Goal: Information Seeking & Learning: Learn about a topic

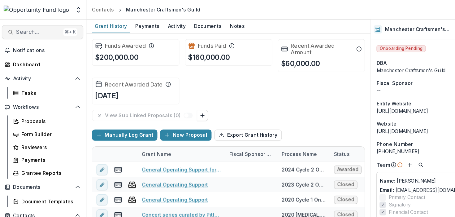
scroll to position [137, 0]
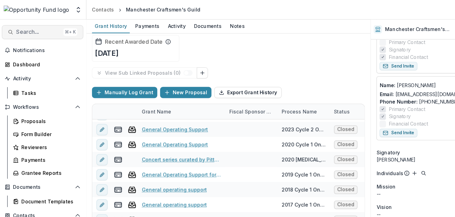
click at [46, 31] on span "Search..." at bounding box center [34, 28] width 39 height 6
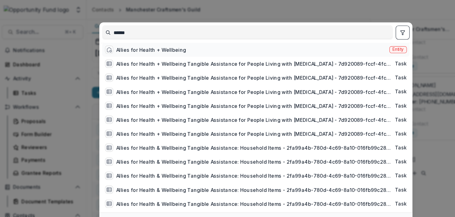
type input "******"
click at [124, 47] on div "Allies for Health + Wellbeing" at bounding box center [135, 44] width 62 height 7
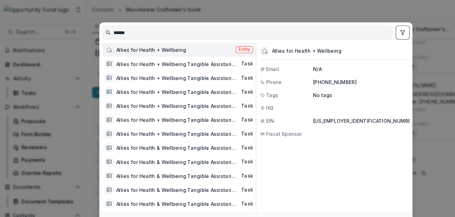
scroll to position [9, 0]
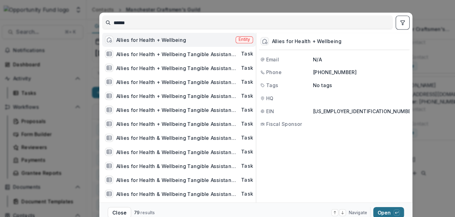
click at [339, 186] on button "Open with enter key" at bounding box center [345, 188] width 27 height 10
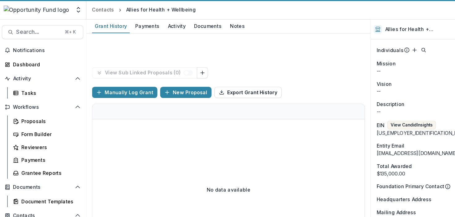
scroll to position [363, 0]
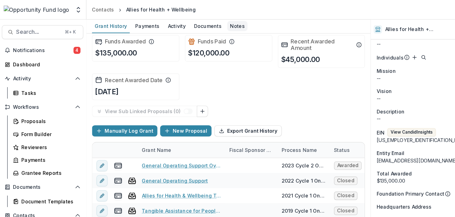
click at [202, 24] on div "Notes" at bounding box center [211, 23] width 18 height 9
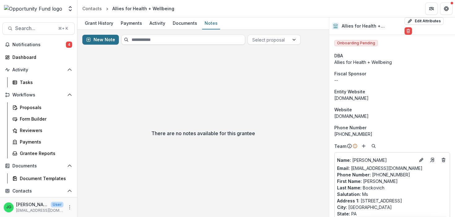
click at [108, 40] on button "New Note" at bounding box center [100, 40] width 37 height 10
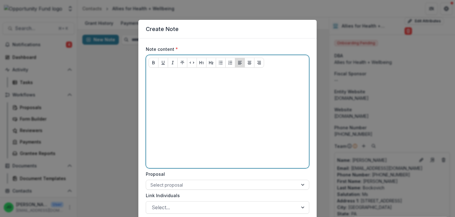
click at [176, 124] on div at bounding box center [228, 118] width 158 height 93
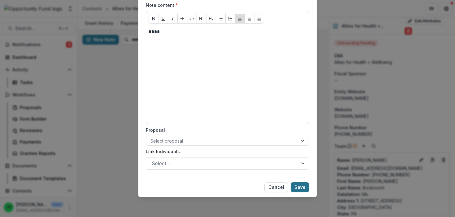
click at [300, 187] on button "Save" at bounding box center [300, 187] width 19 height 10
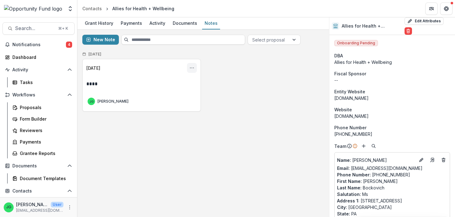
click at [192, 69] on icon "Options" at bounding box center [192, 67] width 5 height 5
click at [163, 101] on button "Delete" at bounding box center [162, 103] width 66 height 10
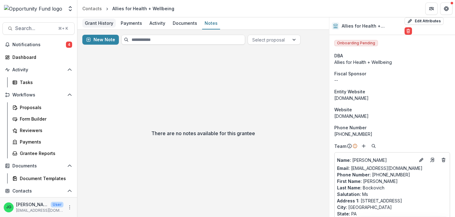
click at [111, 21] on div "Grant History" at bounding box center [98, 23] width 33 height 9
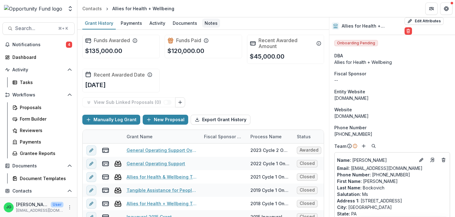
click at [209, 20] on div "Notes" at bounding box center [211, 23] width 18 height 9
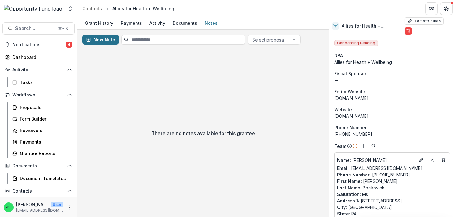
click at [104, 38] on button "New Note" at bounding box center [100, 40] width 37 height 10
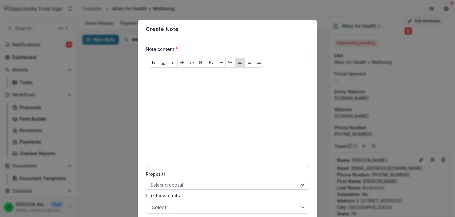
click at [226, 185] on div at bounding box center [222, 185] width 143 height 8
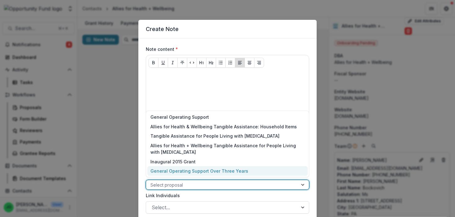
click at [227, 169] on div "General Operating Support Over Three Years" at bounding box center [227, 171] width 160 height 10
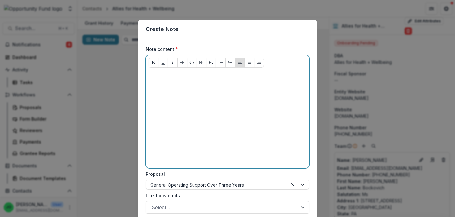
click at [197, 141] on div at bounding box center [228, 118] width 158 height 93
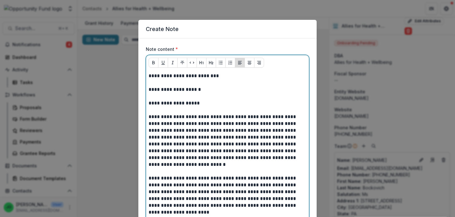
scroll to position [299, 0]
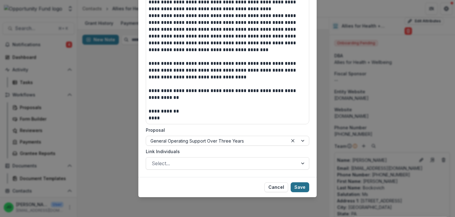
click at [305, 190] on button "Save" at bounding box center [300, 187] width 19 height 10
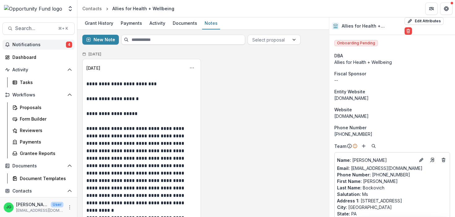
click at [62, 44] on span "Notifications" at bounding box center [39, 44] width 54 height 5
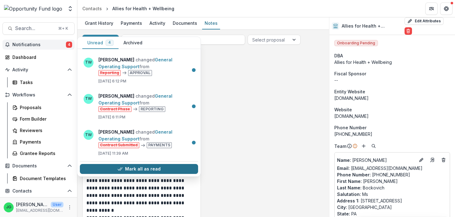
scroll to position [35, 0]
click at [140, 169] on button "Mark all as read" at bounding box center [139, 169] width 118 height 10
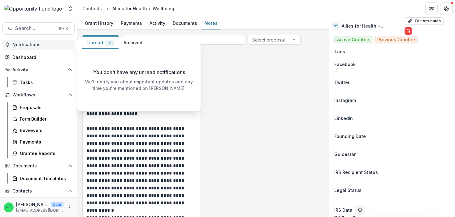
scroll to position [578, 0]
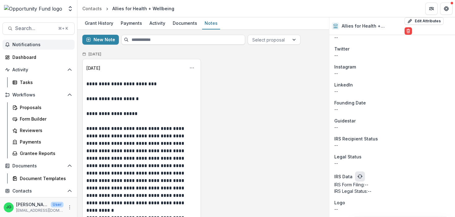
click at [359, 174] on icon "refresh" at bounding box center [360, 176] width 5 height 5
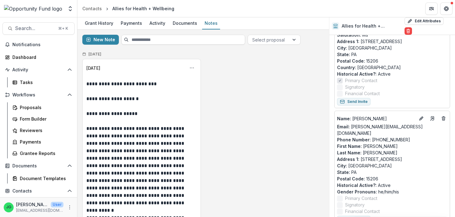
scroll to position [158, 0]
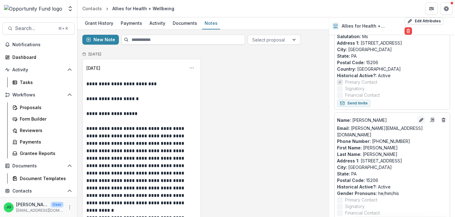
click at [423, 117] on icon "Edit" at bounding box center [421, 119] width 5 height 5
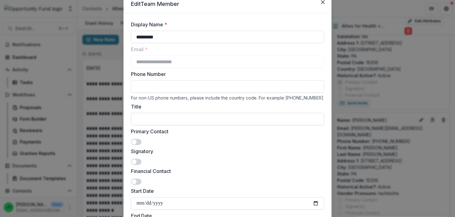
scroll to position [28, 0]
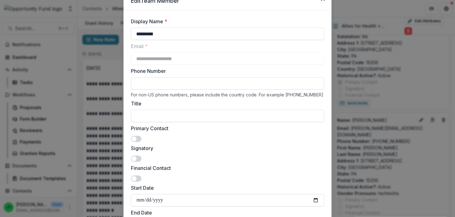
click at [138, 161] on span at bounding box center [136, 159] width 11 height 6
click at [136, 177] on span at bounding box center [136, 178] width 11 height 6
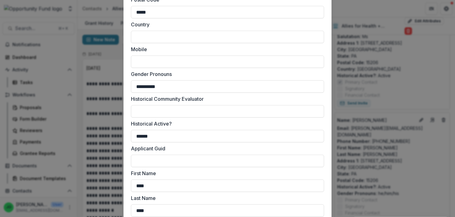
scroll to position [507, 0]
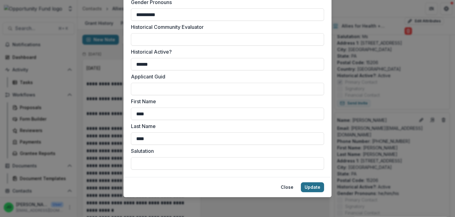
click at [314, 188] on button "Update" at bounding box center [312, 187] width 23 height 10
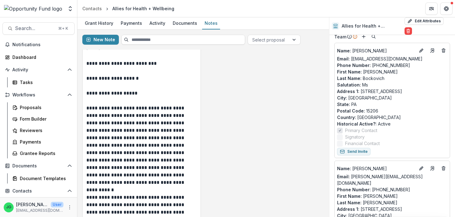
scroll to position [110, 0]
click at [423, 48] on icon "Edit" at bounding box center [423, 49] width 2 height 2
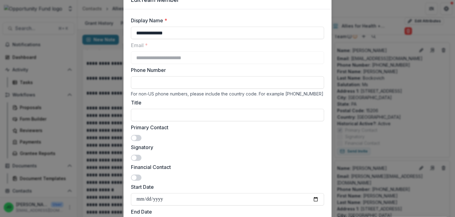
scroll to position [28, 0]
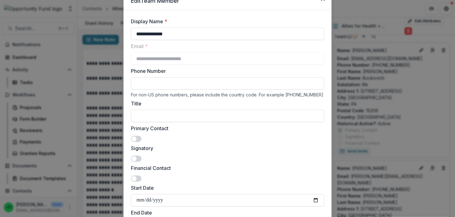
click at [136, 137] on span at bounding box center [136, 139] width 11 height 6
click at [136, 159] on span at bounding box center [134, 158] width 5 height 5
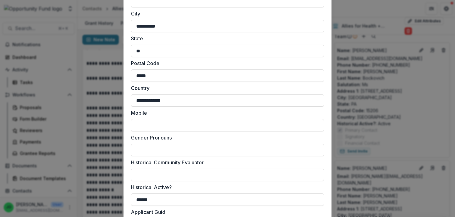
scroll to position [507, 0]
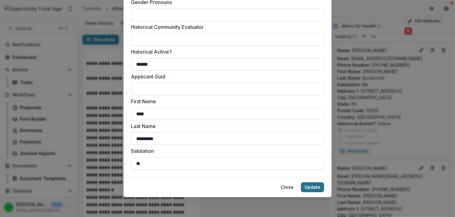
click at [314, 190] on button "Update" at bounding box center [312, 187] width 23 height 10
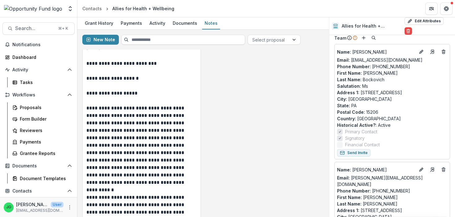
scroll to position [113, 0]
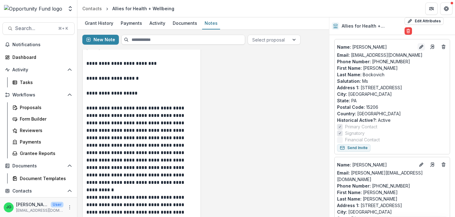
click at [421, 46] on icon "Edit" at bounding box center [421, 47] width 3 height 3
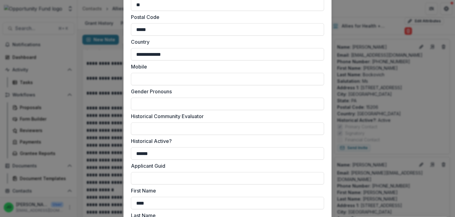
scroll to position [507, 0]
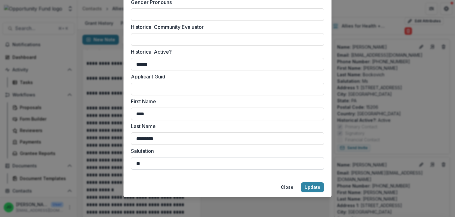
click at [163, 163] on input "**" at bounding box center [227, 163] width 193 height 12
type input "***"
click at [314, 188] on button "Update" at bounding box center [312, 187] width 23 height 10
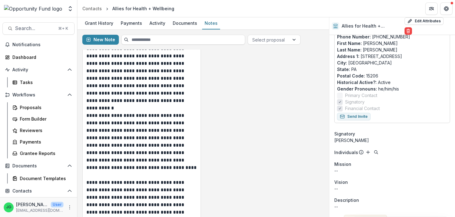
scroll to position [0, 0]
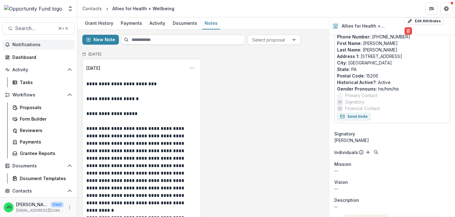
click at [18, 45] on span "Notifications" at bounding box center [42, 44] width 60 height 5
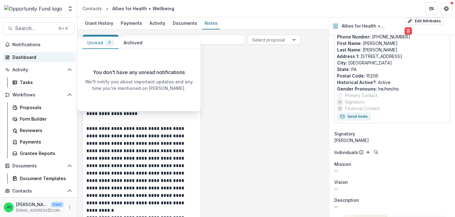
click at [20, 55] on div "Dashboard" at bounding box center [40, 57] width 57 height 7
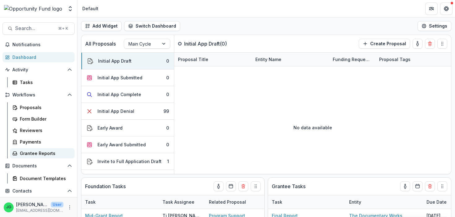
scroll to position [59, 0]
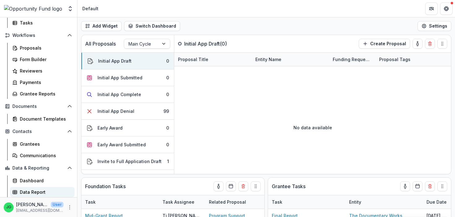
click at [36, 192] on div "Data Report" at bounding box center [45, 192] width 50 height 7
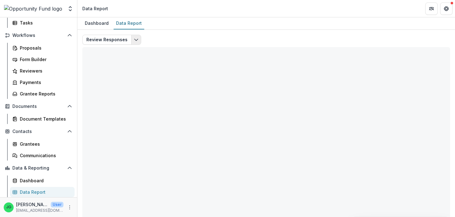
click at [135, 39] on icon "Edit selected report" at bounding box center [136, 39] width 5 height 5
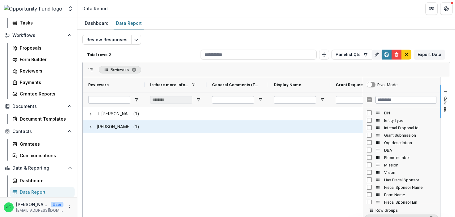
click at [113, 130] on span "[PERSON_NAME] <[EMAIL_ADDRESS][DOMAIN_NAME]> <[EMAIL_ADDRESS][DOMAIN_NAME]>" at bounding box center [115, 127] width 36 height 13
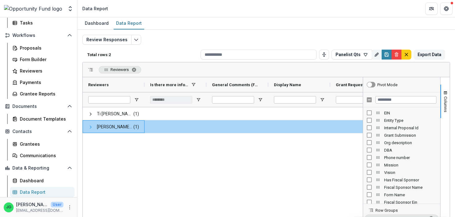
click at [90, 127] on span at bounding box center [90, 127] width 5 height 5
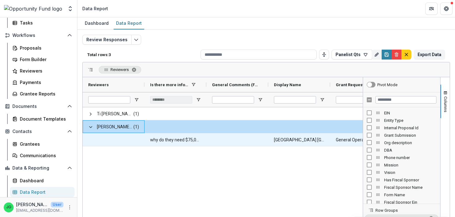
click at [178, 139] on \(FORMATTED_TEXT\)-348 "why do they need $75,000? Is that a typo? Again, I cannot find the budget Where…" at bounding box center [175, 140] width 51 height 13
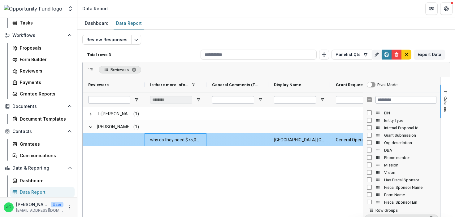
click at [178, 140] on \(FORMATTED_TEXT\)-348 "why do they need $75,000? Is that a typo? Again, I cannot find the budget Where…" at bounding box center [175, 140] width 51 height 13
click at [127, 143] on span at bounding box center [113, 140] width 51 height 13
click at [160, 143] on \(FORMATTED_TEXT\)-348 "why do they need $75,000? Is that a typo? Again, I cannot find the budget Where…" at bounding box center [175, 140] width 51 height 13
click at [161, 143] on \(FORMATTED_TEXT\)-348 "why do they need $75,000? Is that a typo? Again, I cannot find the budget Where…" at bounding box center [175, 140] width 51 height 13
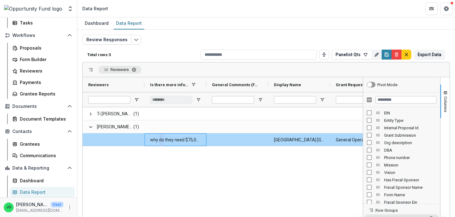
click at [161, 143] on \(FORMATTED_TEXT\)-348 "why do they need $75,000? Is that a typo? Again, I cannot find the budget Where…" at bounding box center [175, 140] width 51 height 13
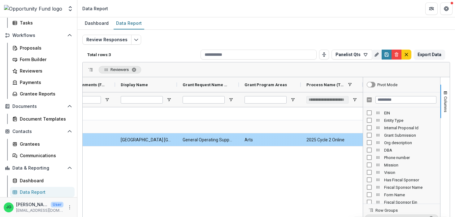
scroll to position [0, 153]
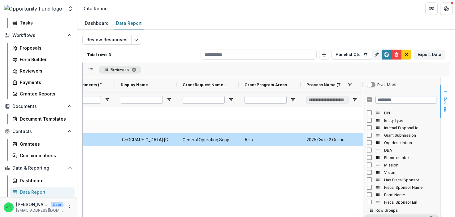
click at [448, 93] on span "button" at bounding box center [445, 92] width 5 height 5
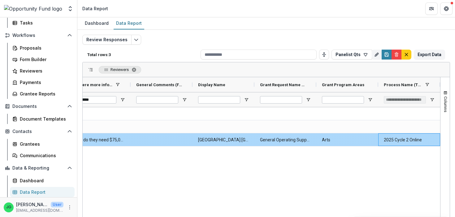
click at [399, 140] on \(TEXT\)-361 "2025 Cycle 2 Online" at bounding box center [409, 140] width 51 height 13
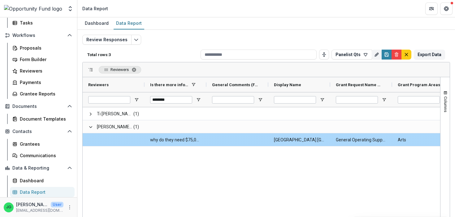
click at [144, 140] on div at bounding box center [114, 139] width 62 height 13
click at [150, 140] on div "why do they need $75,000? Is that a typo? Again, I cannot find the budget Where…" at bounding box center [176, 139] width 62 height 13
click at [126, 140] on span at bounding box center [113, 140] width 51 height 13
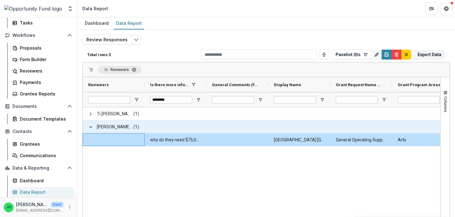
click at [123, 129] on span "[PERSON_NAME] <[EMAIL_ADDRESS][DOMAIN_NAME]> <[EMAIL_ADDRESS][DOMAIN_NAME]>" at bounding box center [115, 127] width 36 height 13
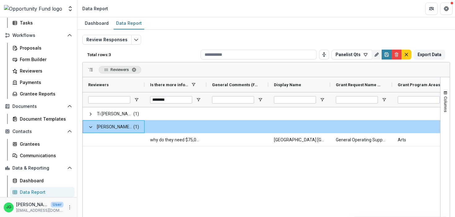
click at [119, 128] on span "[PERSON_NAME] <[EMAIL_ADDRESS][DOMAIN_NAME]> <[EMAIL_ADDRESS][DOMAIN_NAME]>" at bounding box center [115, 127] width 36 height 13
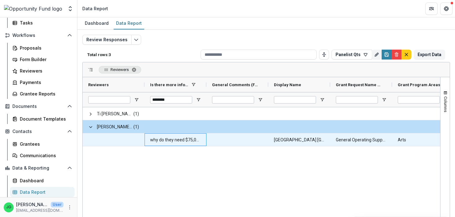
click at [189, 140] on \(FORMATTED_TEXT\)-348 "why do they need $75,000? Is that a typo? Again, I cannot find the budget Where…" at bounding box center [175, 140] width 51 height 13
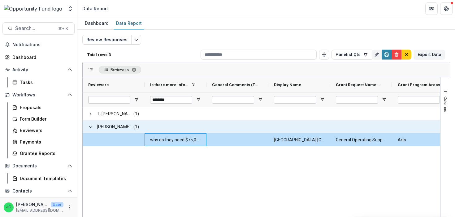
click at [300, 133] on div at bounding box center [300, 126] width 62 height 13
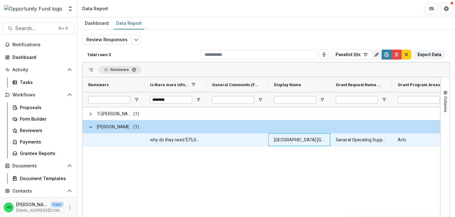
click at [300, 137] on Name-350 "[GEOGRAPHIC_DATA] [GEOGRAPHIC_DATA]" at bounding box center [299, 140] width 51 height 13
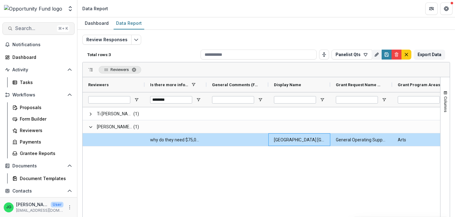
click at [41, 28] on span "Search..." at bounding box center [34, 28] width 39 height 6
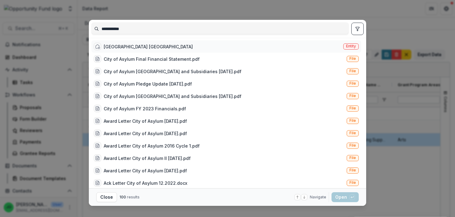
type input "**********"
click at [115, 44] on div "[GEOGRAPHIC_DATA] [GEOGRAPHIC_DATA]" at bounding box center [148, 46] width 89 height 7
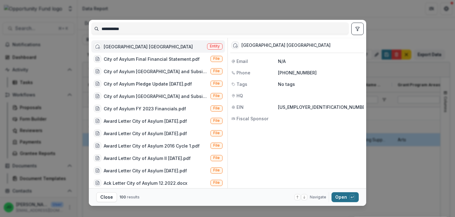
click at [353, 197] on icon "button" at bounding box center [352, 196] width 2 height 1
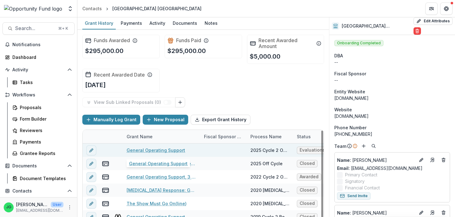
click at [151, 151] on link "General Operating Support" at bounding box center [156, 150] width 59 height 7
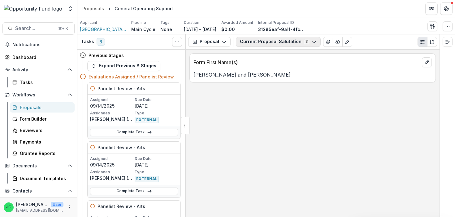
click at [257, 44] on button "Current Proposal Salutation 3" at bounding box center [278, 42] width 85 height 10
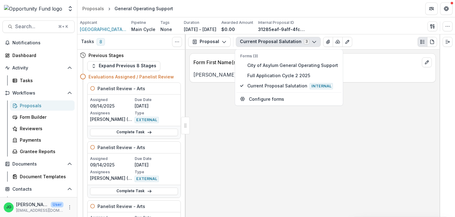
click at [259, 43] on button "Current Proposal Salutation 3" at bounding box center [278, 42] width 85 height 10
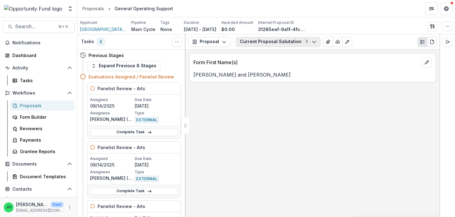
click at [259, 43] on button "Current Proposal Salutation 3" at bounding box center [278, 42] width 85 height 10
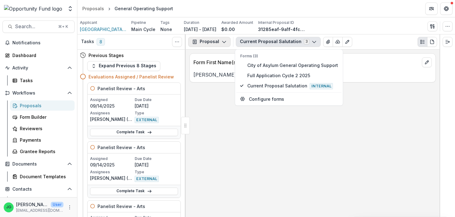
click at [215, 39] on button "Proposal" at bounding box center [209, 42] width 42 height 10
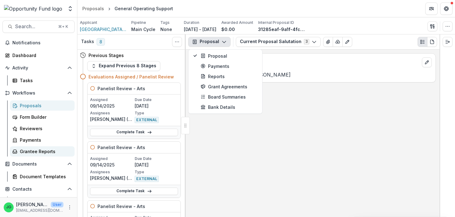
click at [40, 149] on div "Grantee Reports" at bounding box center [45, 151] width 50 height 7
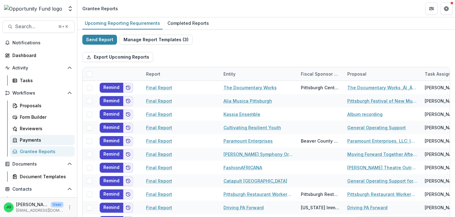
click at [37, 138] on div "Payments" at bounding box center [45, 140] width 50 height 7
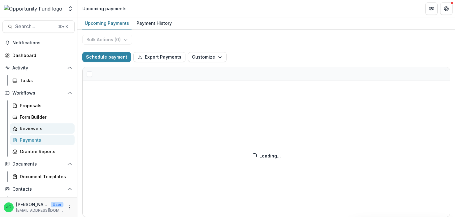
click at [36, 127] on div "Reviewers" at bounding box center [45, 128] width 50 height 7
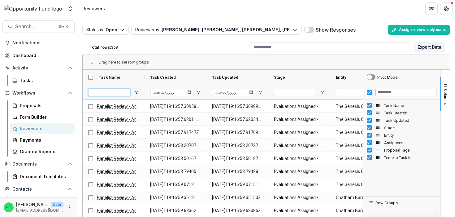
click at [117, 90] on input "Task Name Filter Input" at bounding box center [109, 92] width 42 height 7
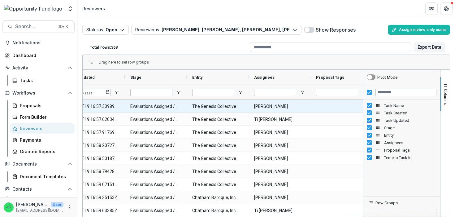
scroll to position [0, 215]
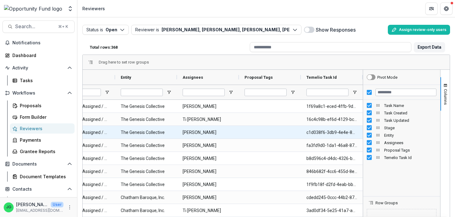
click at [199, 132] on Assignees-384 "[PERSON_NAME]" at bounding box center [208, 132] width 51 height 13
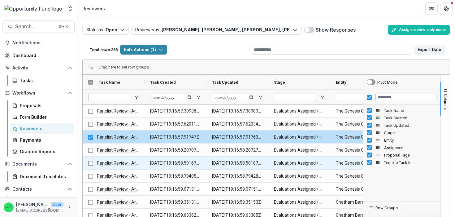
scroll to position [0, 0]
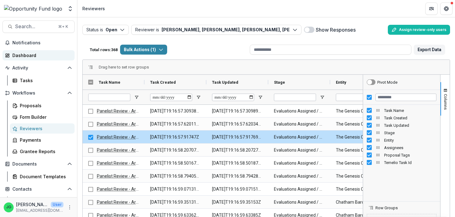
click at [33, 55] on div "Dashboard" at bounding box center [40, 55] width 57 height 7
